Goal: Task Accomplishment & Management: Manage account settings

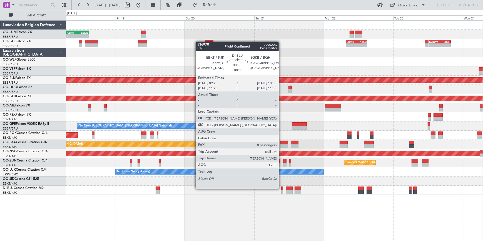
click at [281, 188] on div at bounding box center [282, 189] width 2 height 4
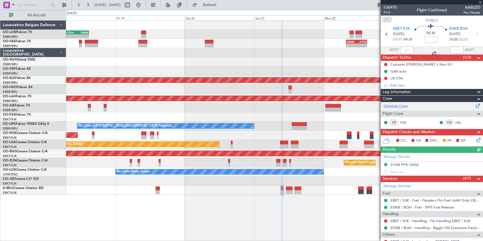
click at [393, 106] on link "Schedule Crew" at bounding box center [396, 106] width 24 height 6
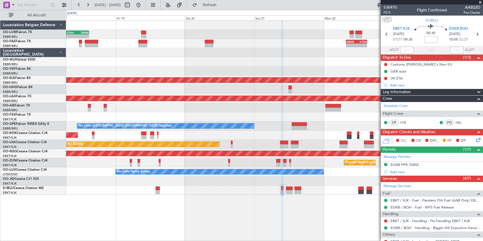
click at [481, 3] on span at bounding box center [481, 2] width 6 height 5
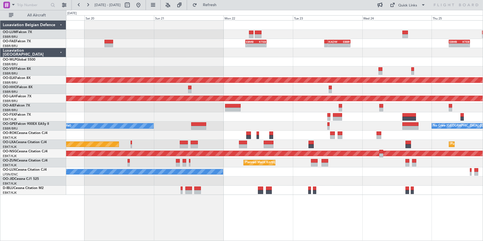
click at [483, 53] on html "[DATE] - [DATE] Refresh Quick Links All Aircraft FZAA 07:00 Z EBMB 14:50 Z - - …" at bounding box center [241, 120] width 483 height 241
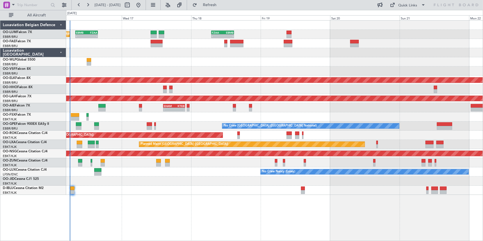
click at [246, 74] on div "EBMB 08:00 Z FZAA 15:45 Z - - Unplanned Maint [GEOGRAPHIC_DATA] ([GEOGRAPHIC_DA…" at bounding box center [274, 108] width 417 height 174
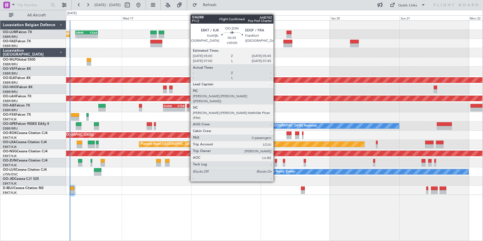
click at [276, 161] on div at bounding box center [276, 161] width 2 height 4
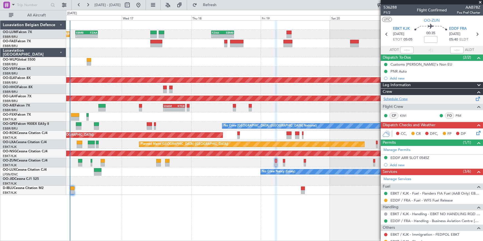
click at [401, 97] on link "Schedule Crew" at bounding box center [396, 100] width 24 height 6
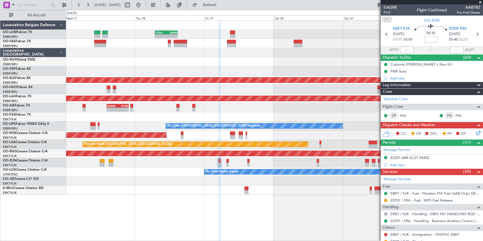
click at [272, 162] on div "Planned Maint Kortrijk-[GEOGRAPHIC_DATA]" at bounding box center [274, 162] width 417 height 9
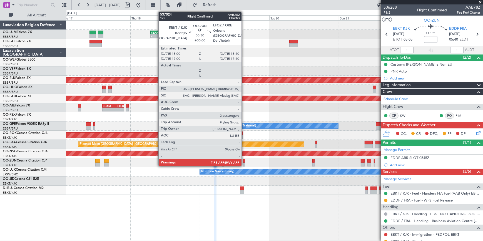
click at [244, 162] on div at bounding box center [244, 161] width 2 height 4
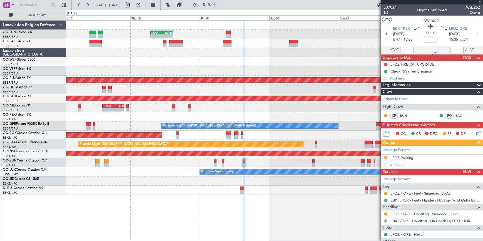
click at [481, 2] on div at bounding box center [432, 2] width 102 height 4
click at [481, 3] on div at bounding box center [432, 2] width 102 height 4
click at [479, 2] on span at bounding box center [481, 2] width 6 height 5
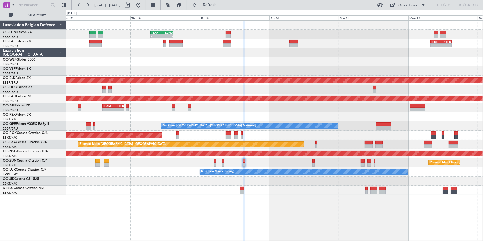
type input "0"
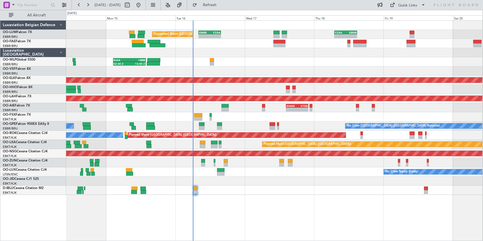
click at [483, 101] on html "[DATE] - [DATE] Refresh Quick Links All Aircraft - - FZAA 07:00 Z EBMB 14:50 Z …" at bounding box center [241, 120] width 483 height 241
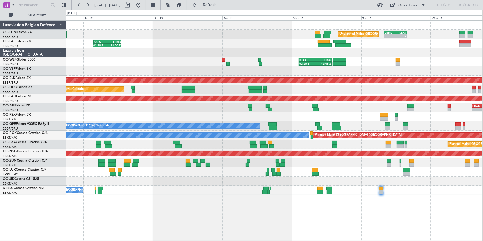
click at [0, 114] on html "[DATE] - [DATE] Refresh Quick Links All Aircraft EBMB 08:00 Z FZAA 15:45 Z - - …" at bounding box center [241, 120] width 483 height 241
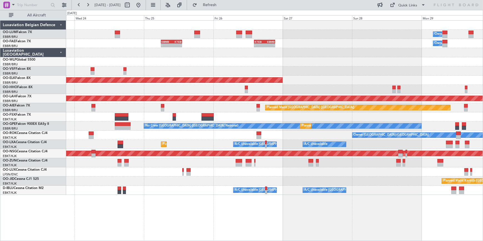
click at [0, 48] on html "[DATE] - [DATE] Refresh Quick Links All Aircraft Owner [GEOGRAPHIC_DATA] - - EB…" at bounding box center [241, 120] width 483 height 241
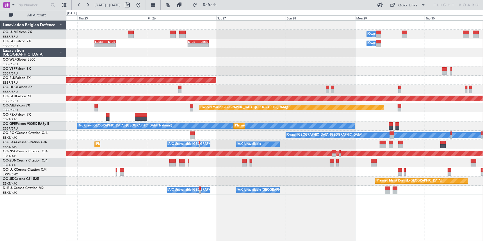
click at [237, 67] on div at bounding box center [274, 70] width 417 height 9
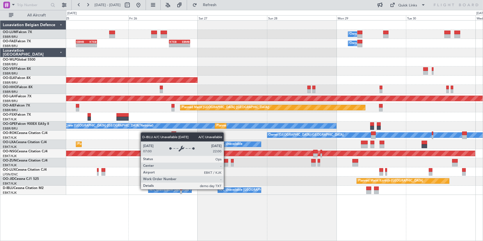
click at [226, 189] on div "A/C Unavailable [GEOGRAPHIC_DATA]-[GEOGRAPHIC_DATA]" at bounding box center [263, 190] width 89 height 8
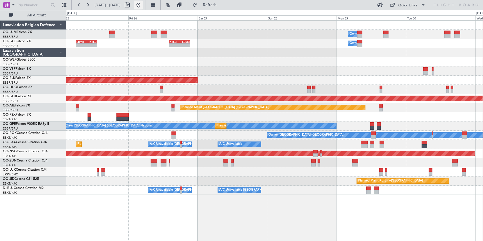
click at [143, 4] on button at bounding box center [138, 5] width 9 height 9
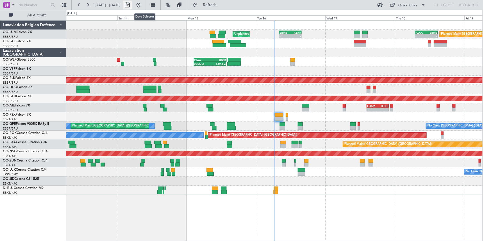
click at [132, 5] on button at bounding box center [127, 5] width 9 height 9
select select "9"
select select "2025"
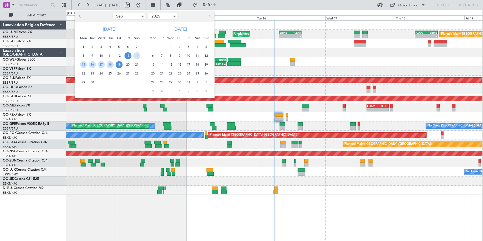
click at [188, 55] on span "10" at bounding box center [188, 55] width 7 height 7
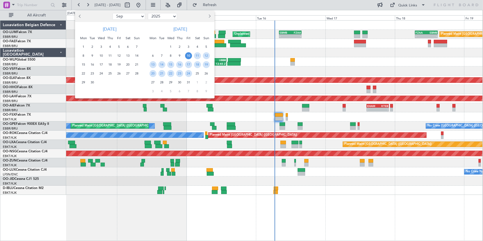
click at [185, 75] on div "24" at bounding box center [188, 73] width 9 height 9
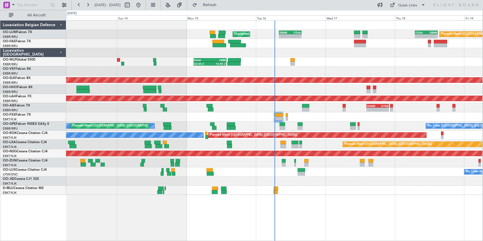
select select "10"
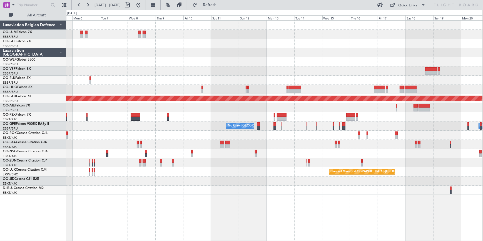
click at [206, 72] on div at bounding box center [274, 70] width 417 height 9
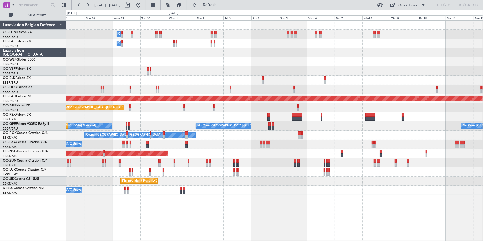
click at [421, 41] on div "Owner Melsbroek Air Base Owner [GEOGRAPHIC_DATA] Planned Maint [GEOGRAPHIC_DATA…" at bounding box center [274, 108] width 417 height 174
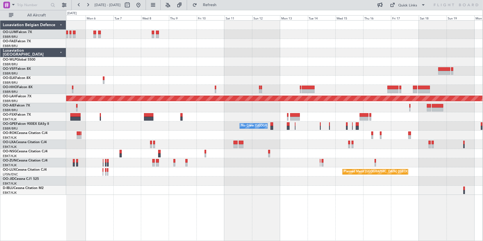
click at [72, 90] on div "Planned Maint [PERSON_NAME]-[GEOGRAPHIC_DATA][PERSON_NAME] ([GEOGRAPHIC_DATA][P…" at bounding box center [274, 108] width 417 height 174
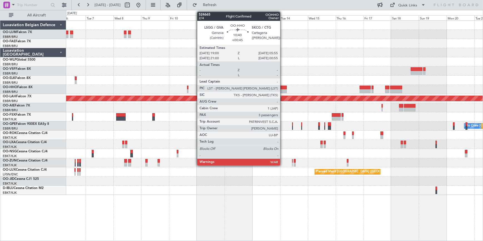
click at [283, 88] on div at bounding box center [280, 88] width 13 height 4
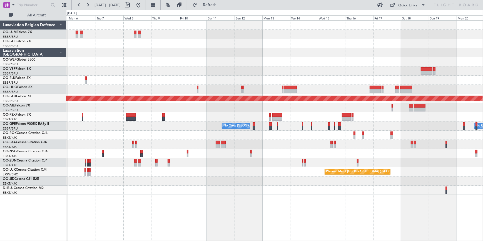
click at [450, 174] on div "Planned Maint [PERSON_NAME]-[GEOGRAPHIC_DATA][PERSON_NAME] ([GEOGRAPHIC_DATA][P…" at bounding box center [274, 108] width 417 height 174
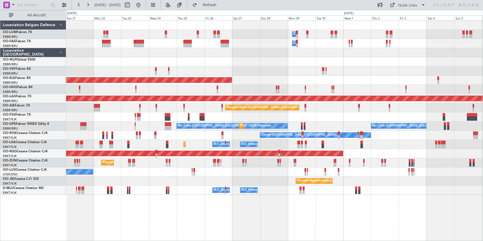
click at [483, 69] on html "[DATE] - [DATE] Refresh Quick Links All Aircraft Owner [GEOGRAPHIC_DATA] Planne…" at bounding box center [241, 120] width 483 height 241
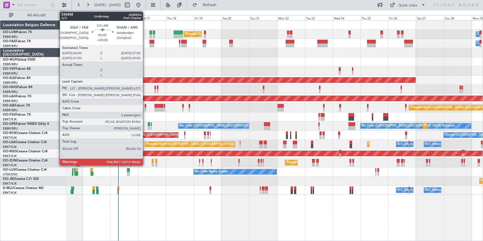
click at [145, 106] on div at bounding box center [145, 106] width 1 height 4
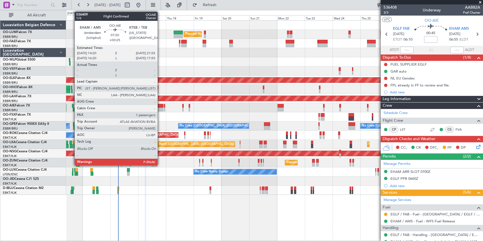
click at [160, 107] on div at bounding box center [159, 106] width 9 height 4
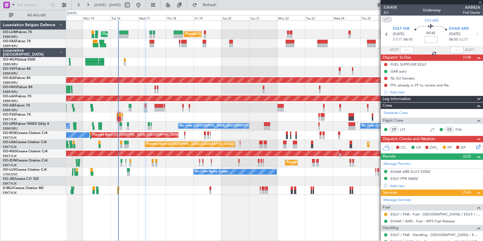
type input "+00:25"
type input "1"
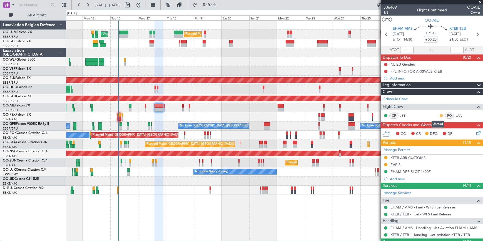
click at [440, 115] on button at bounding box center [441, 115] width 3 height 3
click at [433, 131] on span "Acknowledged" at bounding box center [439, 132] width 24 height 6
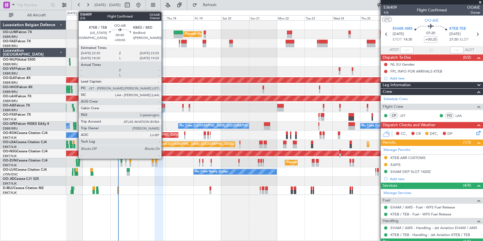
click at [164, 107] on div at bounding box center [164, 106] width 1 height 4
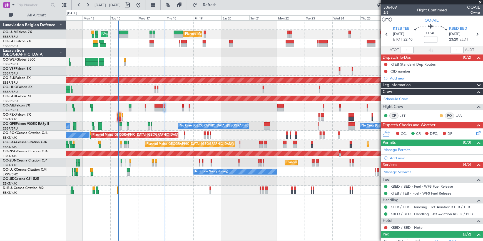
click at [440, 115] on button at bounding box center [441, 115] width 3 height 3
click at [434, 132] on span "Acknowledged" at bounding box center [439, 132] width 24 height 6
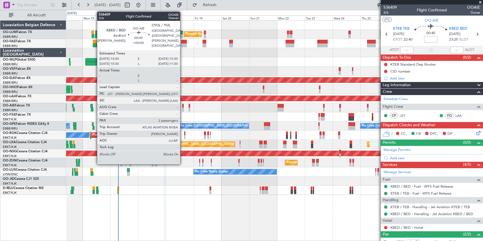
click at [183, 106] on div at bounding box center [182, 106] width 1 height 4
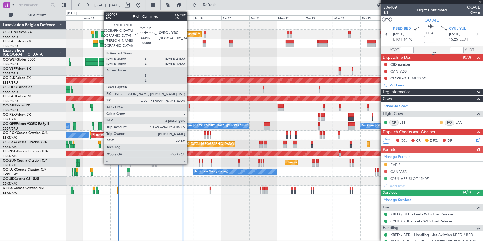
click at [440, 122] on button at bounding box center [441, 122] width 3 height 3
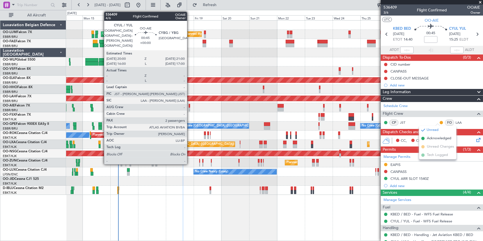
click at [436, 138] on mat-tooltip-component "Unread" at bounding box center [438, 131] width 20 height 15
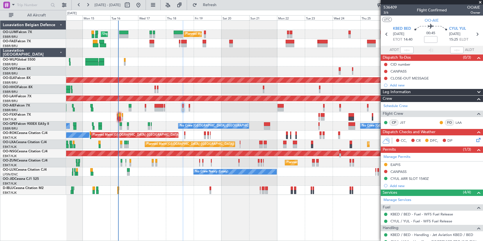
click at [190, 107] on div "Planned Maint [GEOGRAPHIC_DATA] ([GEOGRAPHIC_DATA]) Planned Maint [GEOGRAPHIC_D…" at bounding box center [274, 107] width 417 height 9
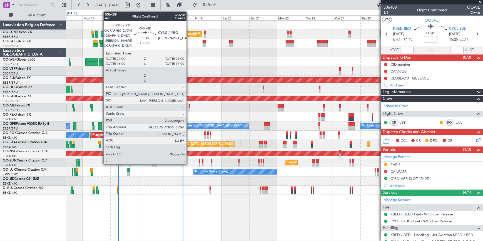
click at [189, 105] on div at bounding box center [189, 106] width 1 height 4
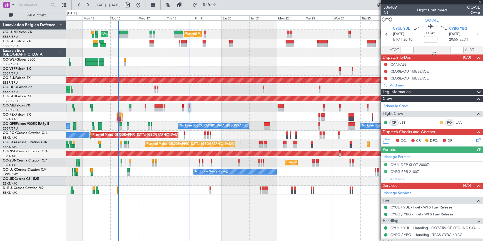
click at [440, 122] on button at bounding box center [441, 122] width 3 height 3
click at [437, 139] on span "Acknowledged" at bounding box center [439, 139] width 24 height 6
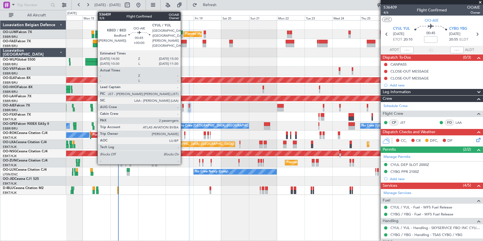
click at [183, 107] on div at bounding box center [182, 106] width 1 height 4
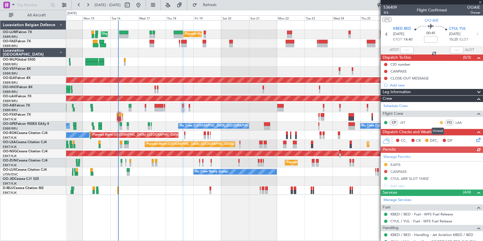
click at [440, 122] on button at bounding box center [441, 122] width 3 height 3
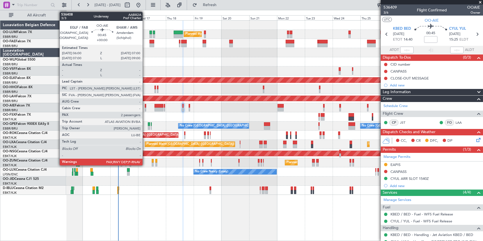
click at [145, 106] on div at bounding box center [145, 106] width 1 height 4
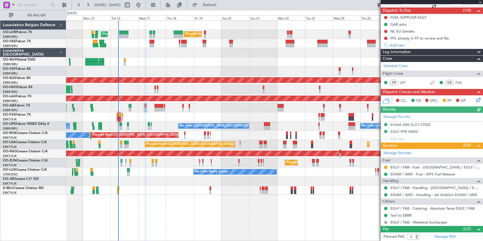
scroll to position [72, 0]
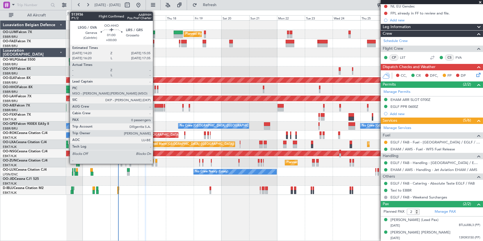
click at [155, 91] on div at bounding box center [156, 91] width 2 height 4
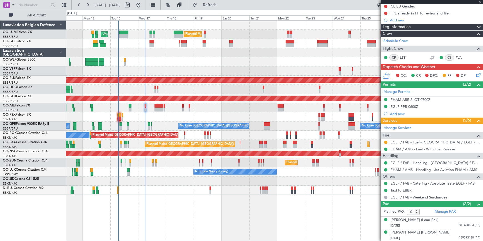
scroll to position [0, 0]
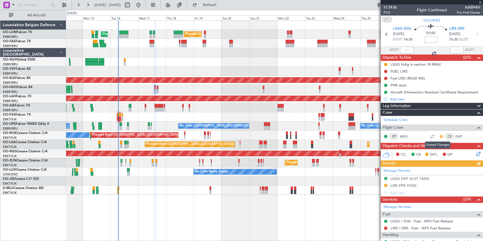
click at [440, 136] on button at bounding box center [441, 136] width 3 height 3
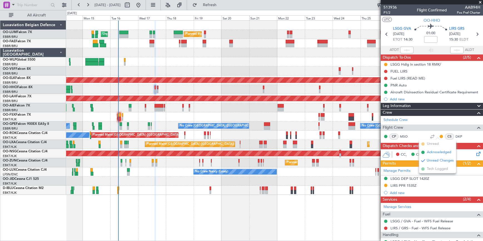
click at [437, 152] on span "Acknowledged" at bounding box center [439, 153] width 24 height 6
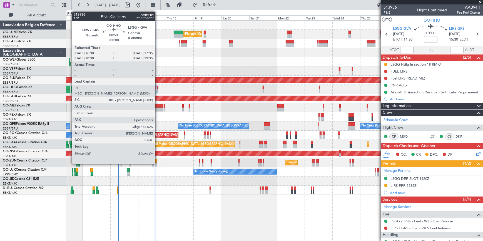
click at [158, 87] on div at bounding box center [157, 88] width 1 height 4
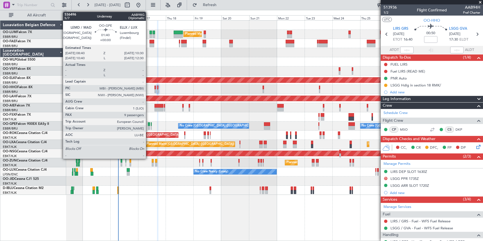
click at [149, 127] on div at bounding box center [149, 128] width 2 height 4
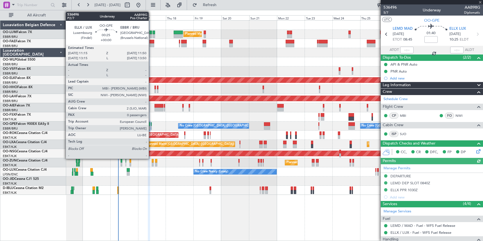
click at [151, 126] on div at bounding box center [151, 128] width 1 height 4
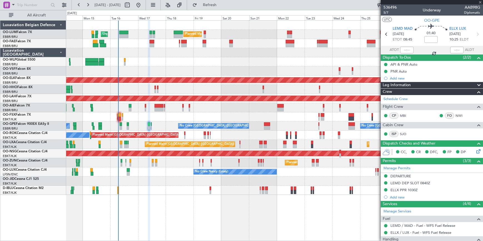
type input "0"
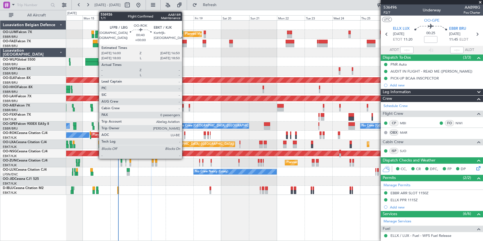
click at [185, 136] on div at bounding box center [184, 137] width 1 height 4
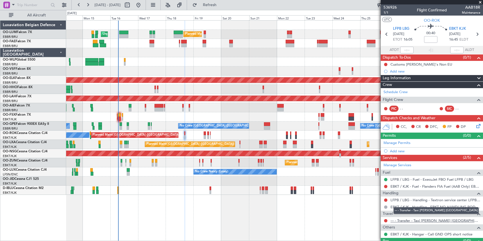
click at [401, 221] on link "--- - Transfer - Taxi [PERSON_NAME] [GEOGRAPHIC_DATA]" at bounding box center [436, 220] width 90 height 5
click at [481, 3] on span at bounding box center [481, 2] width 6 height 5
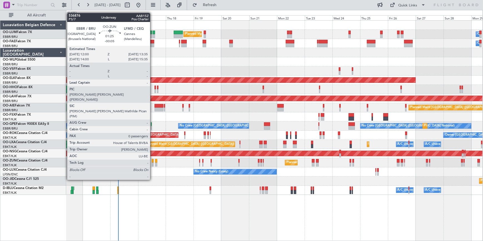
click at [153, 160] on div at bounding box center [153, 161] width 2 height 4
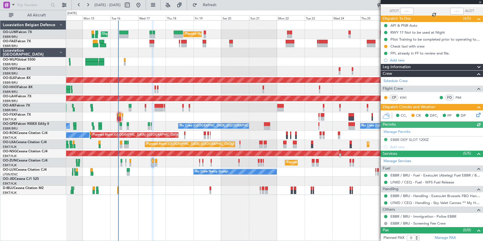
scroll to position [40, 0]
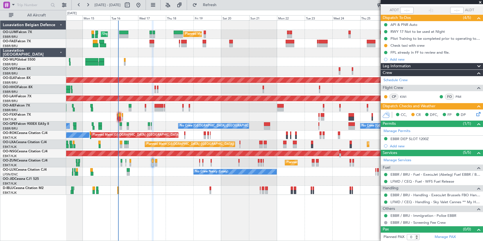
click at [481, 3] on span at bounding box center [481, 2] width 6 height 5
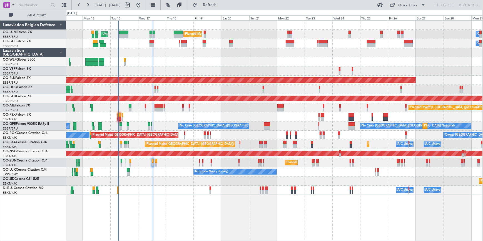
scroll to position [0, 0]
click at [250, 61] on div at bounding box center [274, 61] width 417 height 9
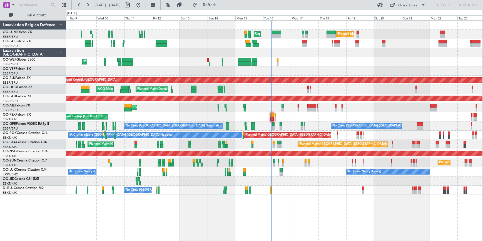
click at [293, 62] on div "Planned Maint Brussels (Brussels National) Unplanned Maint Brussels (Brussels N…" at bounding box center [274, 108] width 417 height 174
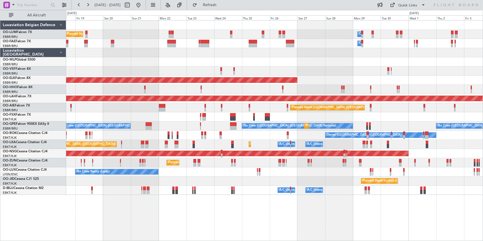
click at [139, 56] on div "Planned Maint Brussels (Brussels National) Owner Melsbroek Air Base Unplanned M…" at bounding box center [274, 108] width 417 height 174
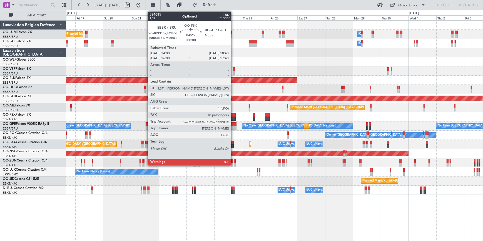
click at [234, 116] on div at bounding box center [233, 115] width 6 height 4
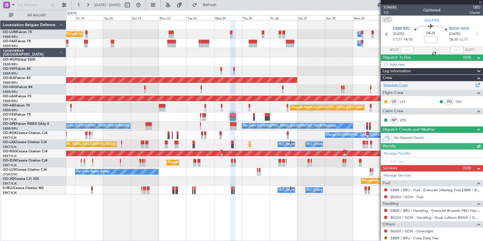
click at [399, 84] on link "Schedule Crew" at bounding box center [396, 86] width 24 height 6
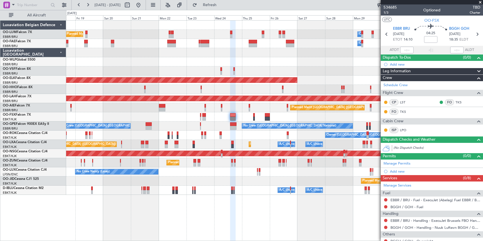
click at [482, 1] on span at bounding box center [481, 2] width 6 height 5
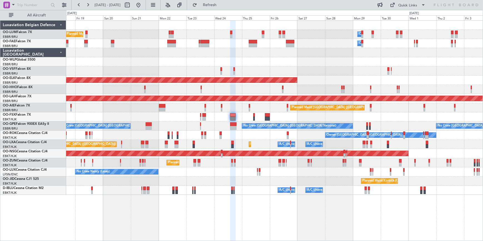
type input "0"
click at [132, 3] on button at bounding box center [127, 5] width 9 height 9
select select "9"
select select "2025"
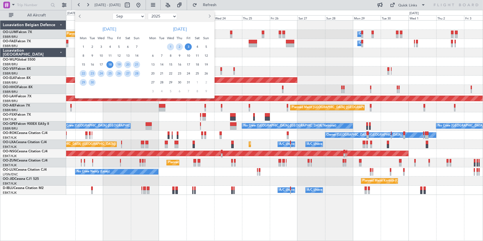
click at [81, 15] on button "Previous month" at bounding box center [80, 16] width 6 height 9
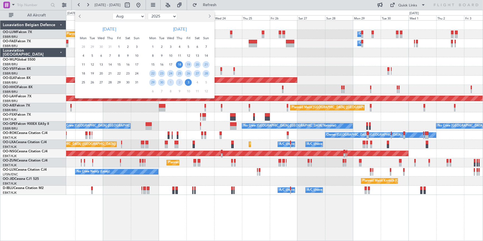
click at [81, 15] on button "Previous month" at bounding box center [80, 16] width 6 height 9
select select "6"
click at [85, 54] on span "2" at bounding box center [83, 55] width 7 height 7
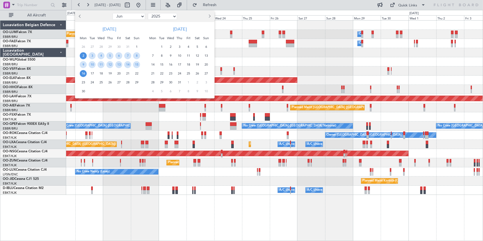
click at [85, 73] on span "16" at bounding box center [83, 73] width 7 height 7
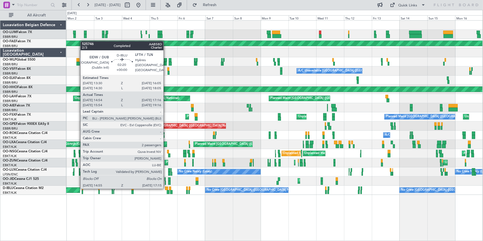
click at [166, 188] on div at bounding box center [166, 189] width 3 height 4
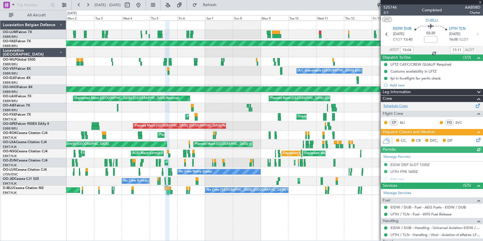
click at [398, 105] on link "Schedule Crew" at bounding box center [396, 106] width 24 height 6
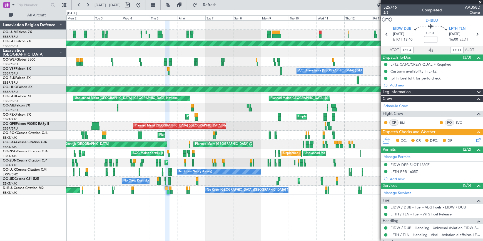
click at [482, 0] on span at bounding box center [481, 2] width 6 height 5
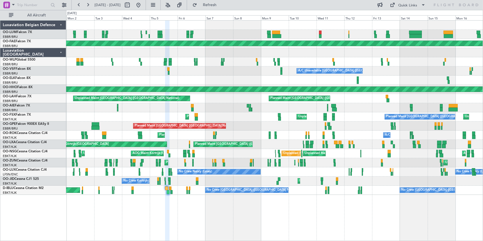
type input "0"
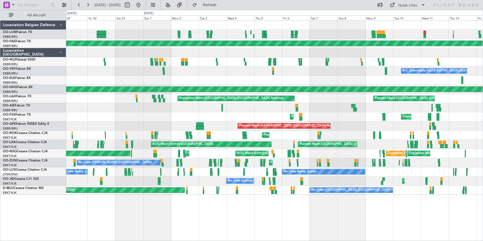
click at [223, 76] on div at bounding box center [274, 80] width 417 height 9
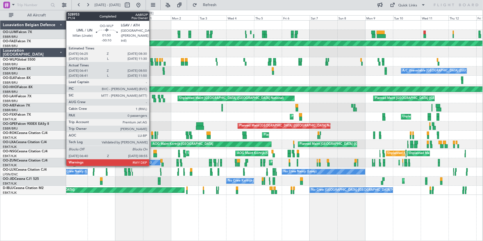
click at [152, 62] on div at bounding box center [152, 64] width 3 height 4
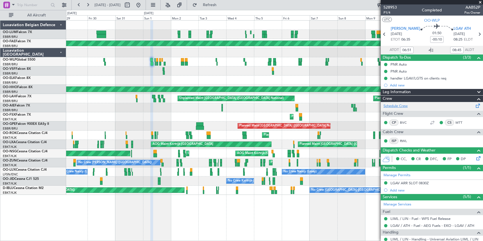
click at [404, 106] on link "Schedule Crew" at bounding box center [396, 106] width 24 height 6
click at [143, 5] on button at bounding box center [138, 5] width 9 height 9
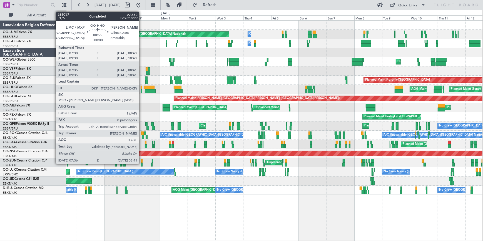
click at [142, 87] on div at bounding box center [141, 88] width 1 height 4
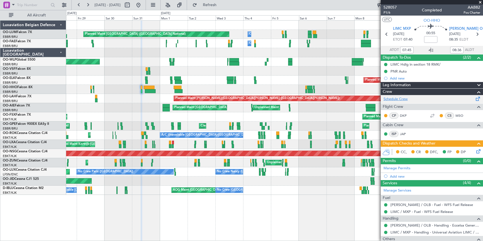
click at [401, 98] on link "Schedule Crew" at bounding box center [396, 100] width 24 height 6
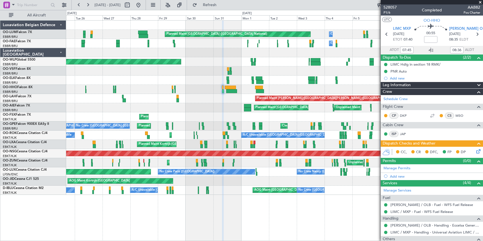
click at [206, 103] on div "Planned Maint Brussels (Brussels National) Owner Melsbroek Air Base Owner Melsb…" at bounding box center [274, 108] width 417 height 174
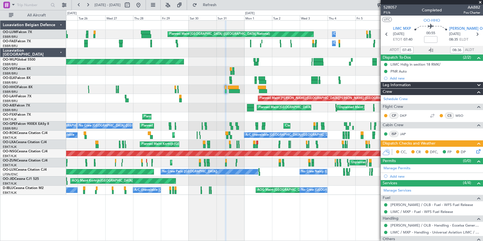
click at [479, 2] on span at bounding box center [481, 2] width 6 height 5
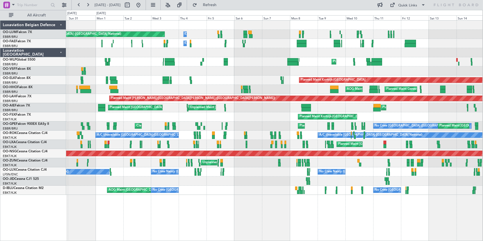
click at [184, 50] on div at bounding box center [274, 52] width 417 height 9
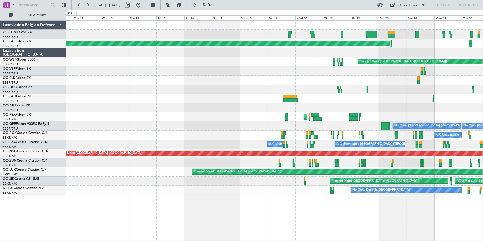
click at [483, 25] on html "30 Aug 2025 - 14 Sep 2025 Refresh Quick Links All Aircraft Planned Maint Brusse…" at bounding box center [241, 120] width 483 height 241
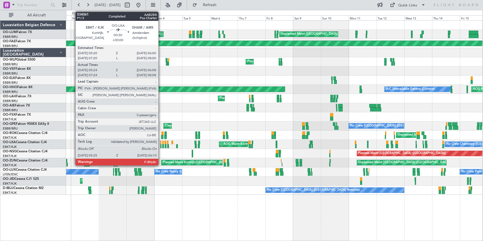
click at [161, 146] on div at bounding box center [160, 146] width 1 height 4
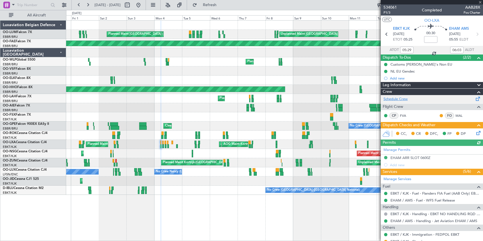
click at [402, 99] on link "Schedule Crew" at bounding box center [396, 100] width 24 height 6
click at [479, 2] on span at bounding box center [481, 2] width 6 height 5
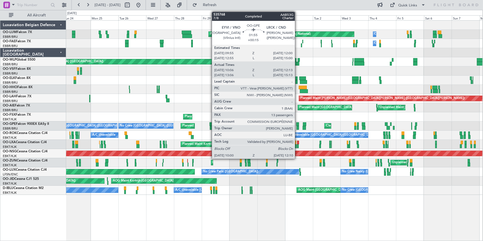
click at [298, 128] on div at bounding box center [298, 128] width 3 height 4
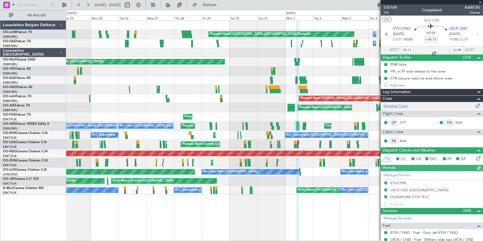
click at [402, 105] on link "Schedule Crew" at bounding box center [396, 106] width 24 height 6
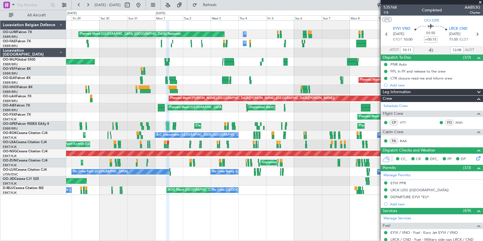
click at [119, 81] on div "Planned Maint Brussels (Brussels National) Owner Melsbroek Air Base Owner Melsb…" at bounding box center [274, 108] width 417 height 174
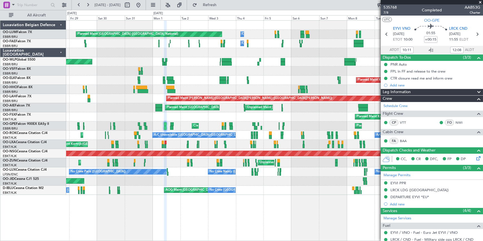
click at [134, 85] on div "Planned Maint Geneva (Cointrin) AOG Maint New York (Teterboro)" at bounding box center [274, 89] width 417 height 9
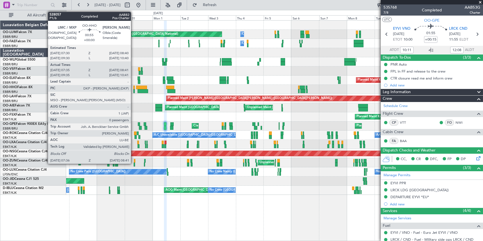
click at [134, 86] on div at bounding box center [134, 88] width 1 height 4
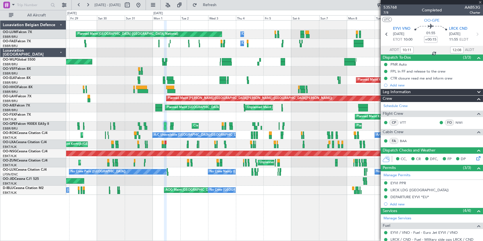
type input "07:45"
type input "08:36"
type input "0"
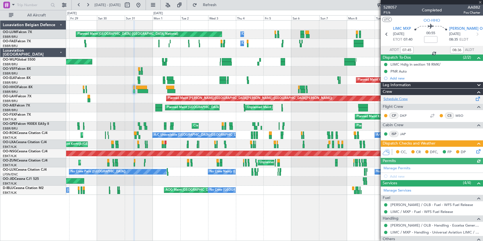
click at [398, 97] on link "Schedule Crew" at bounding box center [396, 100] width 24 height 6
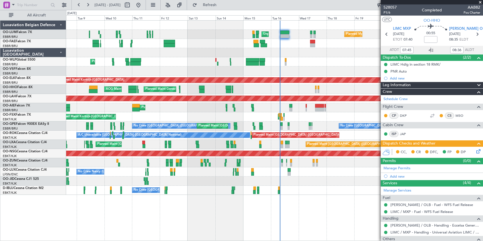
click at [18, 64] on div "Unplanned Maint Brussels (Brussels National) Planned Maint Brussels (Brussels N…" at bounding box center [241, 125] width 483 height 231
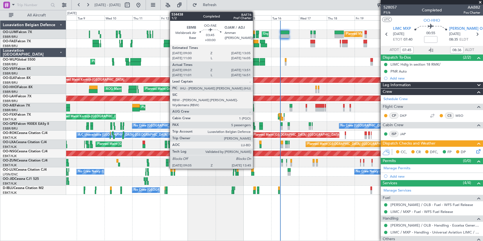
click at [256, 45] on div at bounding box center [257, 45] width 6 height 4
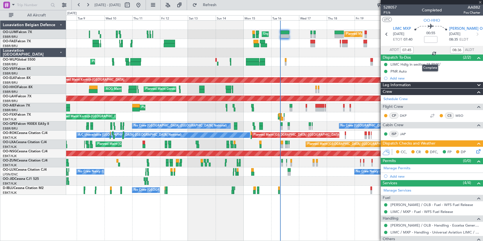
type input "09:11"
type input "13:41"
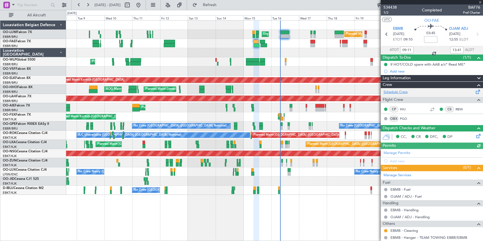
click at [405, 91] on link "Schedule Crew" at bounding box center [396, 93] width 24 height 6
click at [481, 1] on span at bounding box center [481, 2] width 6 height 5
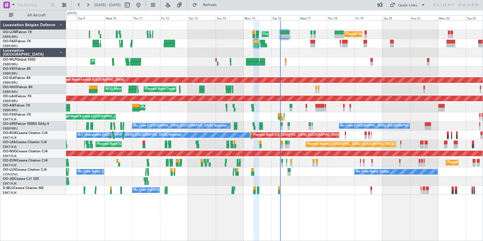
type input "0"
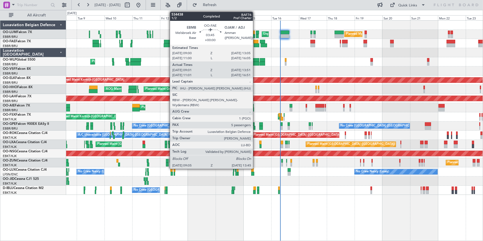
click at [256, 45] on div at bounding box center [257, 45] width 6 height 4
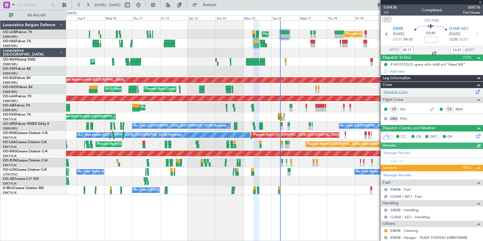
click at [399, 90] on link "Schedule Crew" at bounding box center [396, 93] width 24 height 6
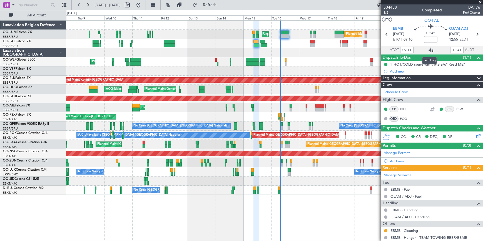
click at [429, 50] on icon at bounding box center [431, 50] width 7 height 7
click at [481, 2] on span at bounding box center [481, 2] width 6 height 5
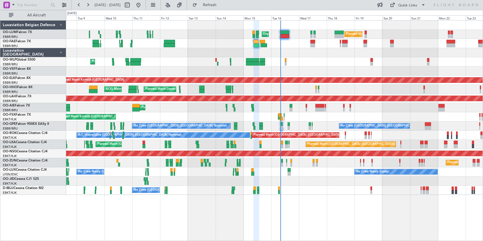
type input "0"
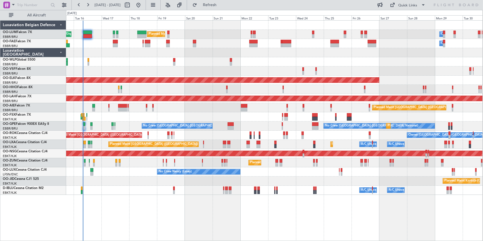
click at [203, 116] on div "Planned Maint Brussels (Brussels National) Unplanned Maint Brussels (Brussels N…" at bounding box center [274, 108] width 417 height 174
